Goal: Find specific page/section: Find specific page/section

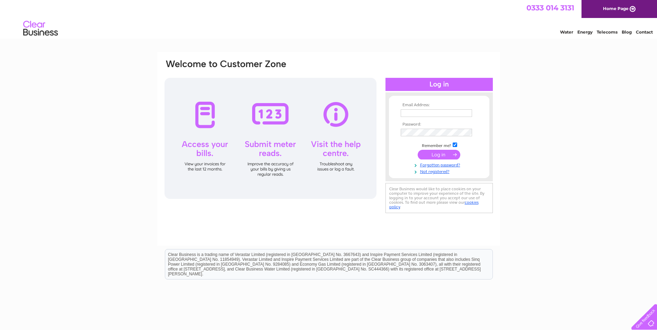
type input "[EMAIL_ADDRESS][DOMAIN_NAME]"
click at [434, 153] on input "submit" at bounding box center [438, 155] width 43 height 10
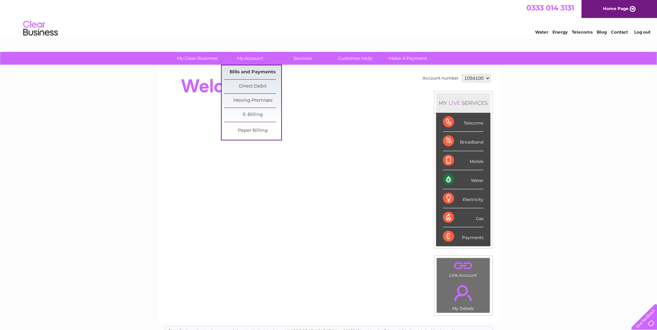
click at [252, 73] on link "Bills and Payments" at bounding box center [252, 72] width 57 height 14
click at [248, 72] on link "Bills and Payments" at bounding box center [252, 72] width 57 height 14
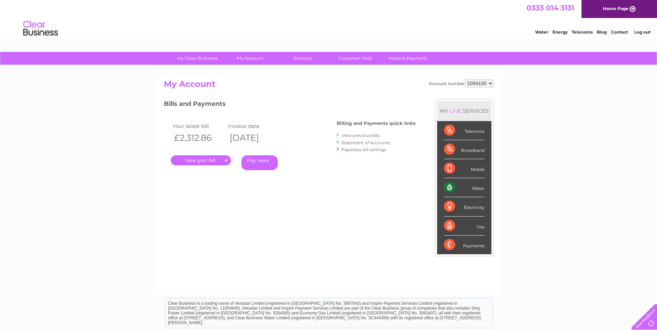
click at [207, 161] on link "." at bounding box center [201, 160] width 60 height 10
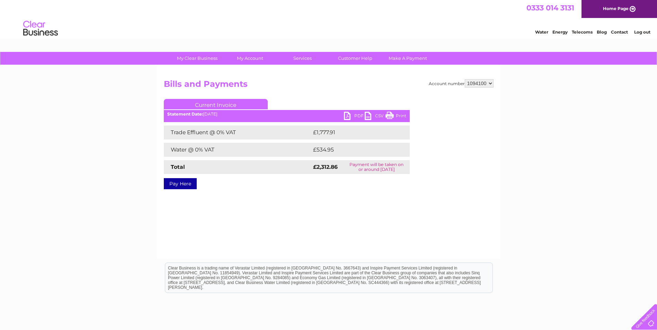
click at [347, 114] on link "PDF" at bounding box center [354, 117] width 21 height 10
